Goal: Find specific page/section: Find specific page/section

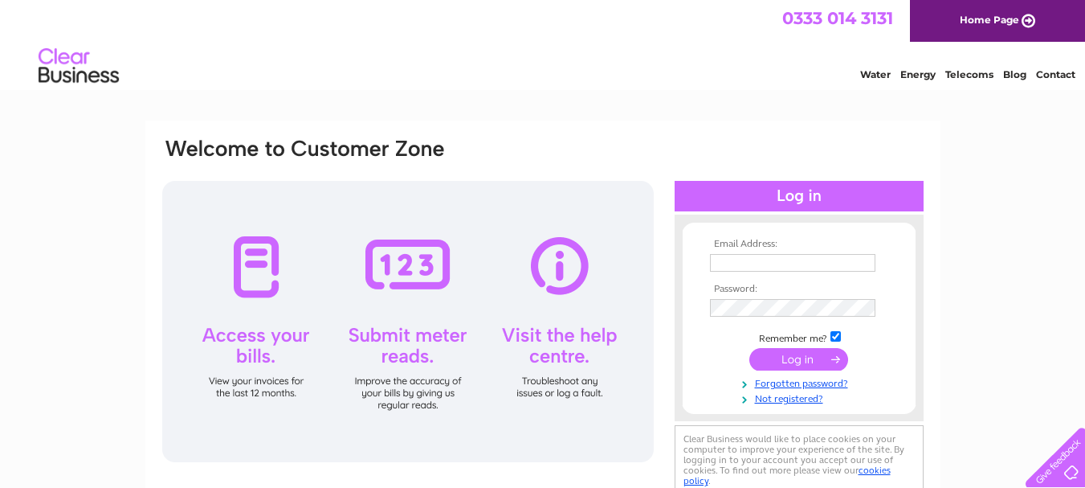
click at [788, 261] on input "text" at bounding box center [792, 263] width 165 height 18
type input "peterfouldsoptician@tiscali.co.uk"
click at [749, 348] on input "submit" at bounding box center [798, 359] width 99 height 22
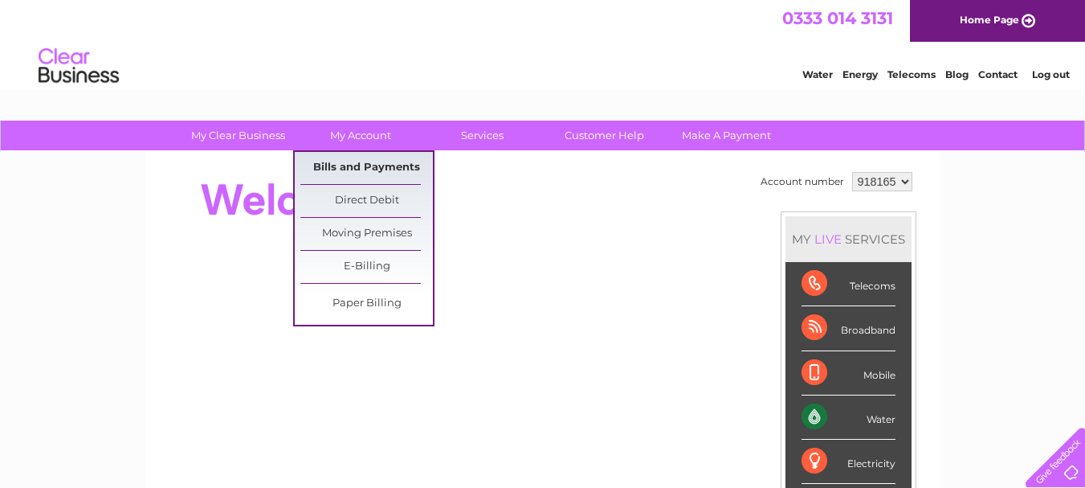
click at [376, 173] on link "Bills and Payments" at bounding box center [366, 168] width 133 height 32
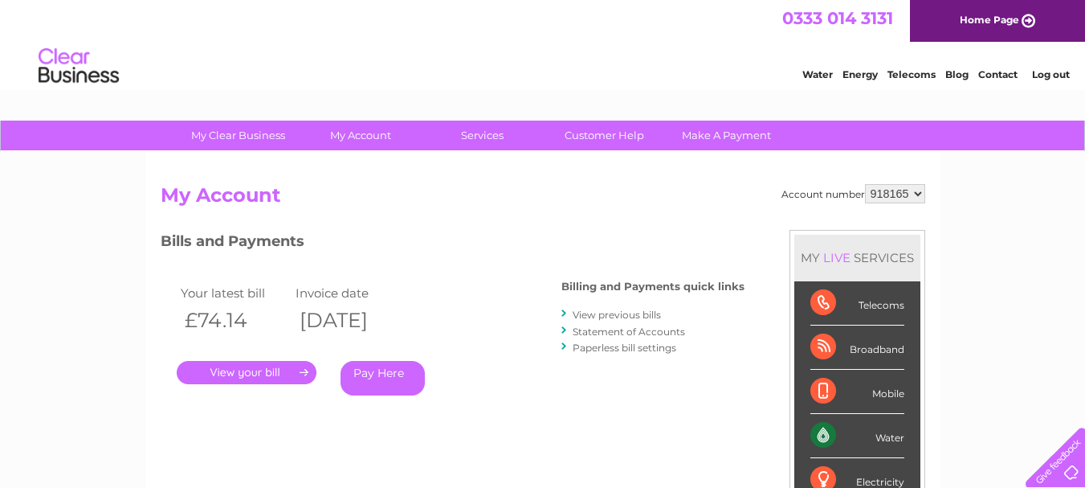
click at [279, 377] on link "." at bounding box center [247, 372] width 140 height 23
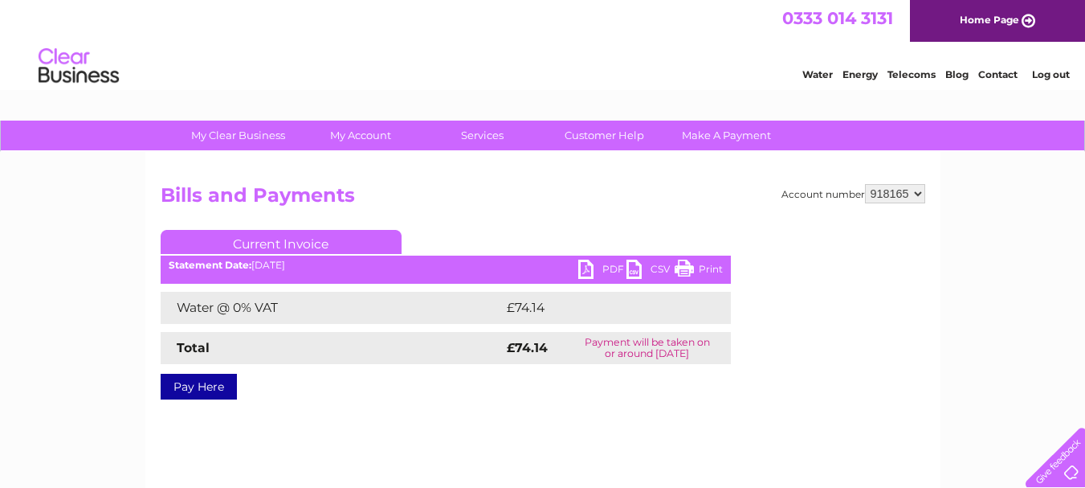
click at [601, 272] on link "PDF" at bounding box center [602, 270] width 48 height 23
